Goal: Information Seeking & Learning: Learn about a topic

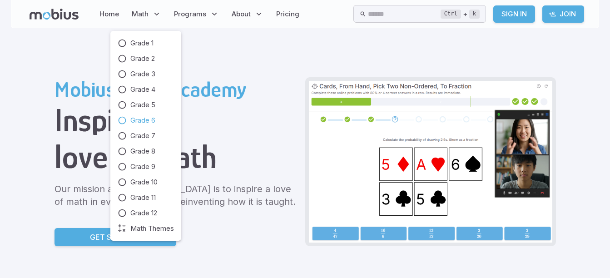
click at [120, 118] on icon at bounding box center [122, 120] width 9 height 9
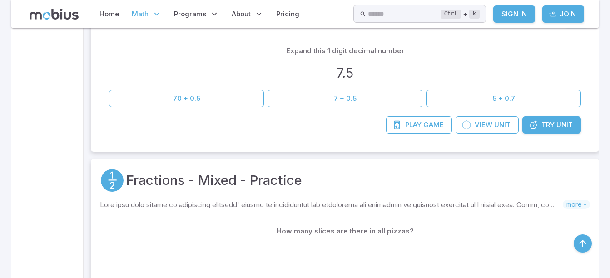
scroll to position [996, 0]
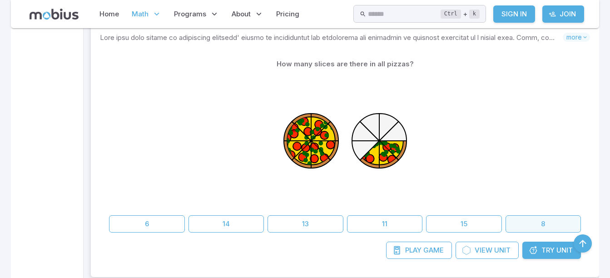
click at [538, 224] on button "8" at bounding box center [544, 223] width 76 height 17
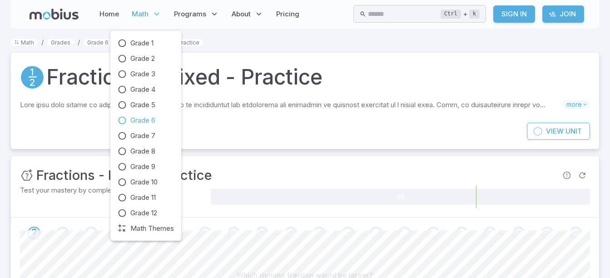
click at [135, 122] on span "Grade 6" at bounding box center [142, 120] width 25 height 10
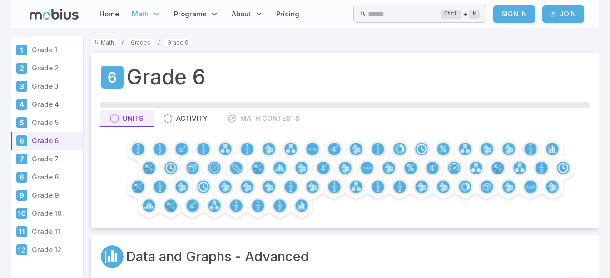
click at [269, 116] on div "Units Activity Math Contests" at bounding box center [345, 118] width 490 height 17
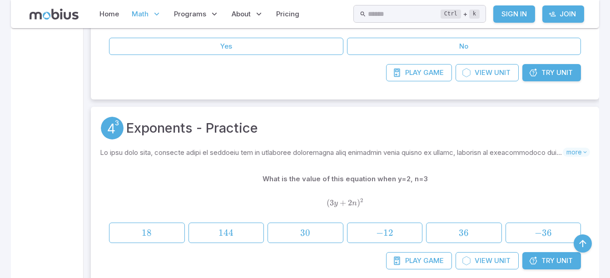
scroll to position [9429, 0]
